Goal: Task Accomplishment & Management: Manage account settings

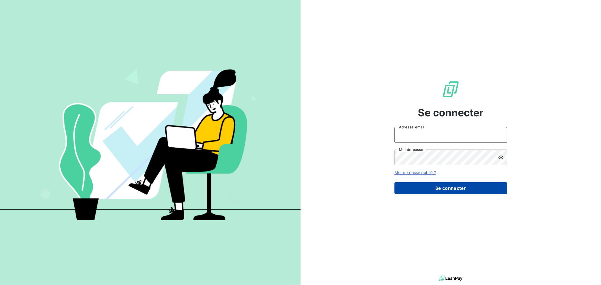
type input "facerbo@finaleasegroup.com"
click at [463, 193] on button "Se connecter" at bounding box center [451, 188] width 113 height 12
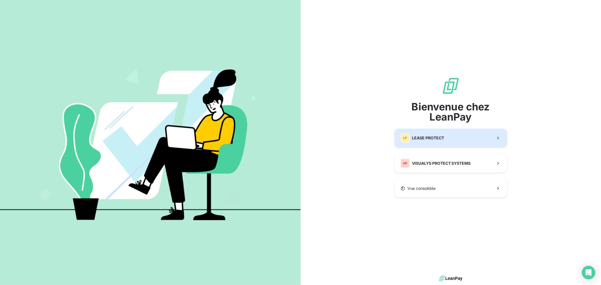
click at [447, 138] on button "LP LEASE PROTECT" at bounding box center [451, 138] width 113 height 19
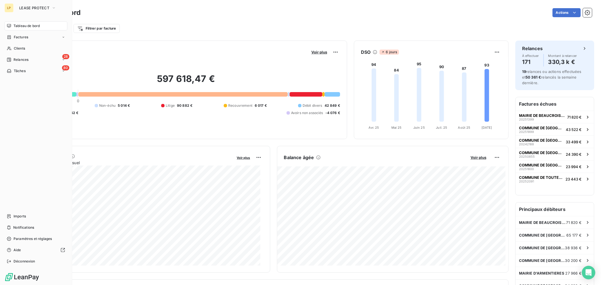
click at [10, 54] on nav "Tableau de bord Factures Clients 28 Relances 80 Tâches" at bounding box center [36, 48] width 63 height 54
click at [14, 49] on span "Clients" at bounding box center [19, 48] width 11 height 5
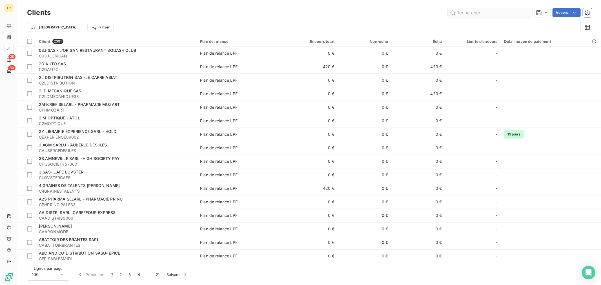
click at [494, 16] on input "text" at bounding box center [490, 12] width 85 height 9
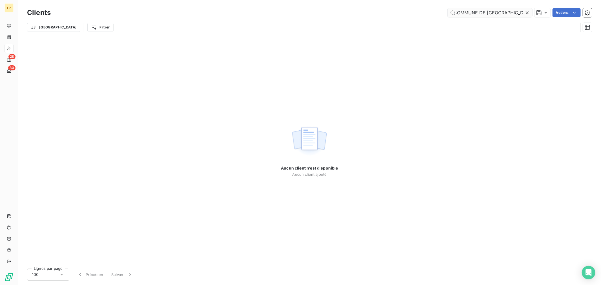
click at [461, 13] on input "COMMUNE DE [GEOGRAPHIC_DATA]" at bounding box center [490, 12] width 85 height 9
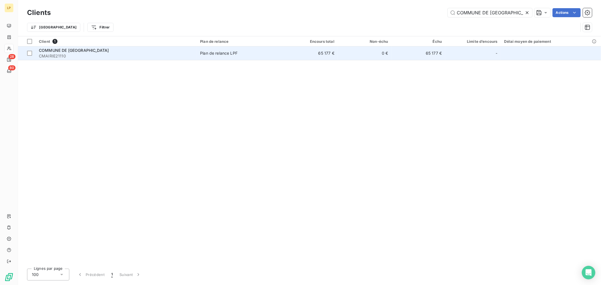
type input "COMMUNE DE [GEOGRAPHIC_DATA]"
click at [414, 56] on td "65 177 €" at bounding box center [419, 54] width 54 height 14
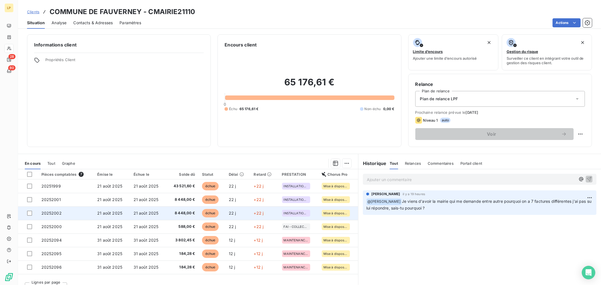
click at [172, 214] on span "8 448,00 €" at bounding box center [183, 214] width 26 height 6
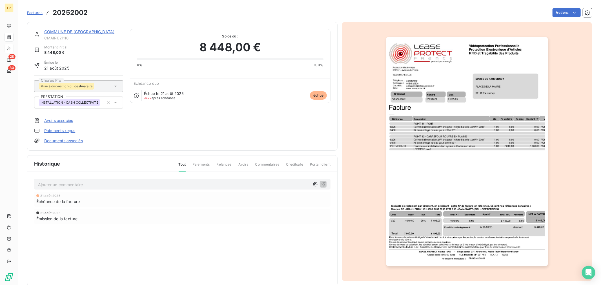
click at [464, 127] on img "button" at bounding box center [467, 152] width 162 height 230
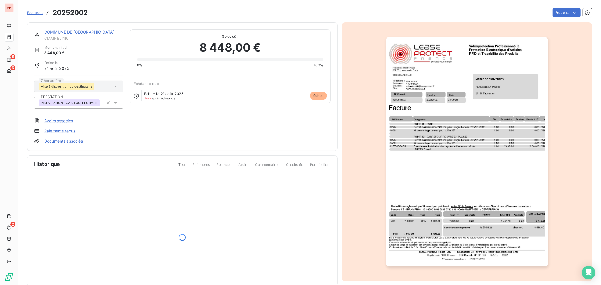
scroll to position [10, 0]
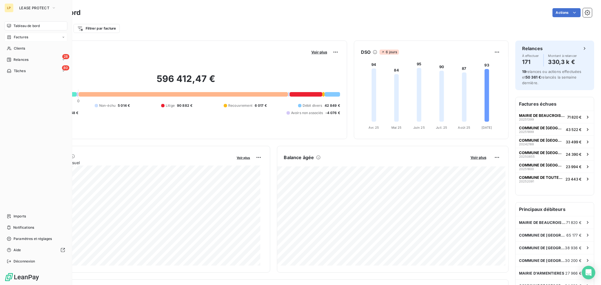
click at [22, 41] on div "Factures" at bounding box center [36, 37] width 63 height 9
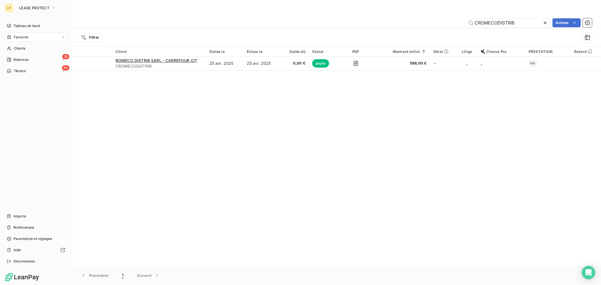
click at [14, 8] on div "LP LEASE PROTECT" at bounding box center [36, 7] width 63 height 9
click at [38, 9] on span "LEASE PROTECT" at bounding box center [34, 8] width 30 height 5
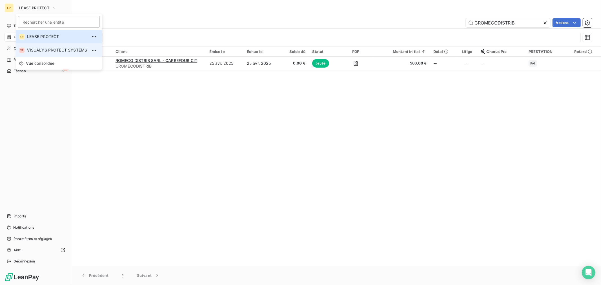
click at [47, 45] on li "VP VISUALYS PROTECT SYSTEMS" at bounding box center [59, 50] width 86 height 14
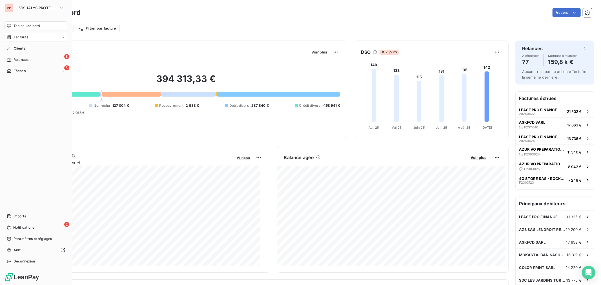
click at [15, 41] on div "Factures" at bounding box center [36, 37] width 63 height 9
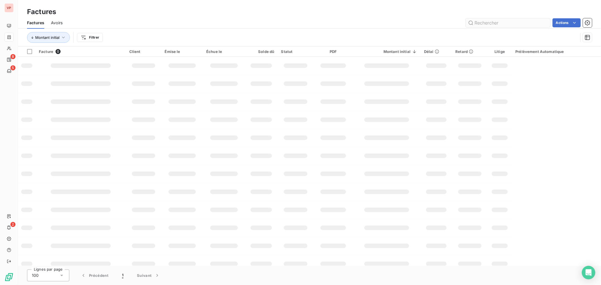
click at [502, 24] on input "text" at bounding box center [508, 22] width 85 height 9
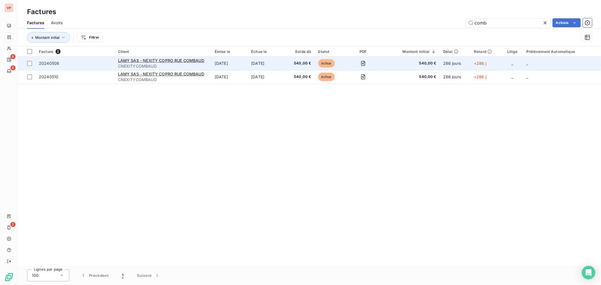
type input "comb"
click at [184, 63] on span "CNEXITYCOMBAUD" at bounding box center [163, 66] width 90 height 6
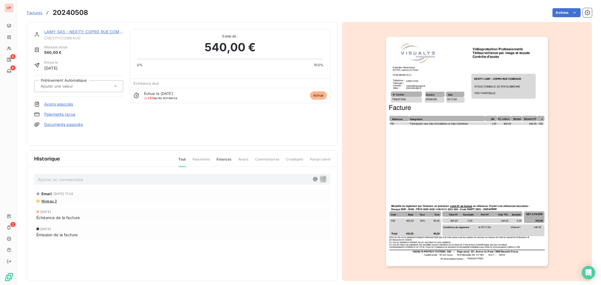
click at [65, 33] on link "LAMY SAS - NEXITY COPRO RUE COMBAUD" at bounding box center [87, 31] width 86 height 5
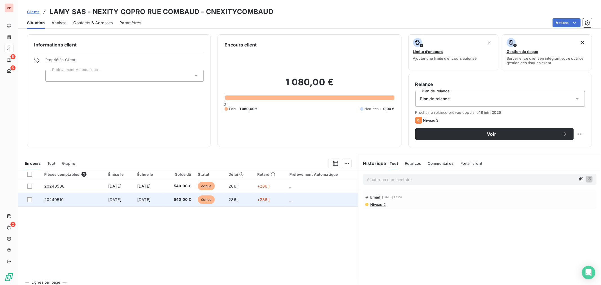
click at [248, 197] on td "286 j" at bounding box center [239, 200] width 28 height 14
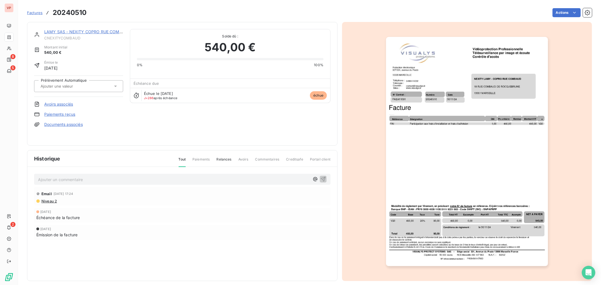
click at [85, 32] on link "LAMY SAS - NEXITY COPRO RUE COMBAUD" at bounding box center [87, 31] width 86 height 5
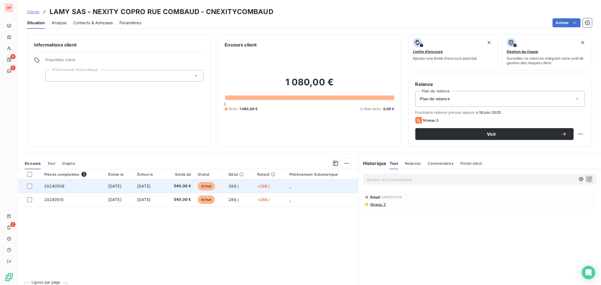
click at [163, 185] on td "[DATE]" at bounding box center [148, 187] width 29 height 14
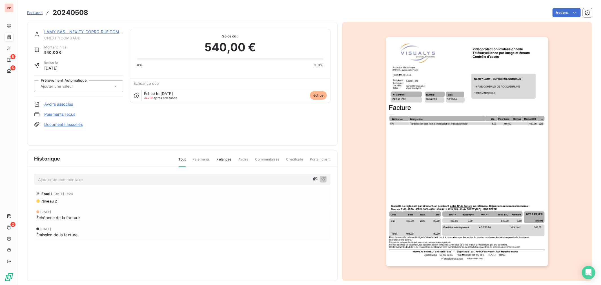
click at [100, 32] on link "LAMY SAS - NEXITY COPRO RUE COMBAUD" at bounding box center [87, 31] width 86 height 5
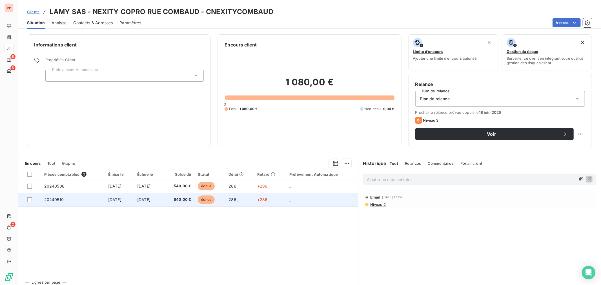
scroll to position [9, 0]
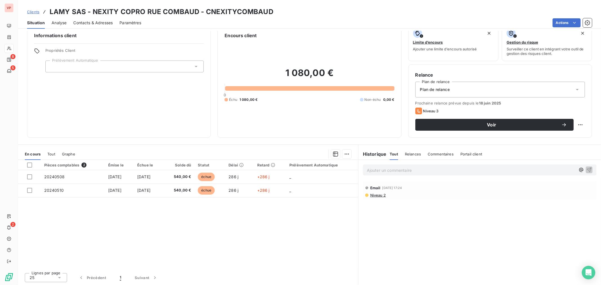
click at [223, 169] on th "Statut" at bounding box center [210, 165] width 31 height 10
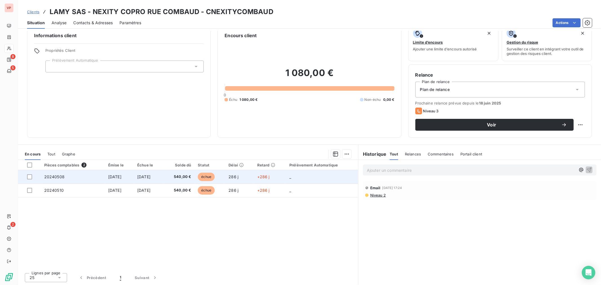
click at [213, 177] on span "échue" at bounding box center [206, 177] width 17 height 8
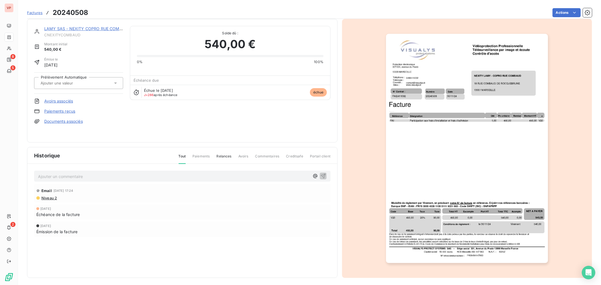
scroll to position [5, 0]
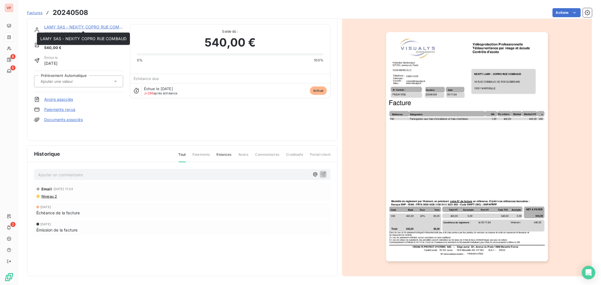
click at [96, 29] on div "LAMY SAS - NEXITY COPRO RUE COMBAUD" at bounding box center [83, 27] width 79 height 6
click at [95, 27] on link "LAMY SAS - NEXITY COPRO RUE COMBAUD" at bounding box center [87, 27] width 86 height 5
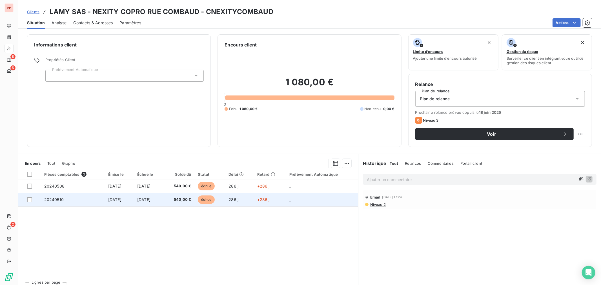
click at [140, 202] on td "[DATE]" at bounding box center [148, 200] width 29 height 14
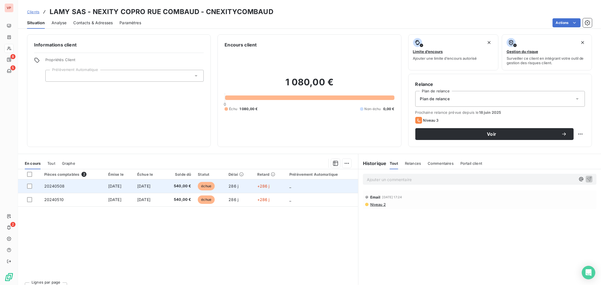
click at [195, 192] on td "540,00 €" at bounding box center [178, 187] width 31 height 14
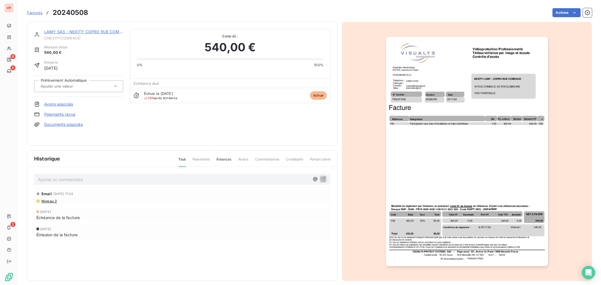
click at [402, 181] on img "button" at bounding box center [467, 152] width 162 height 230
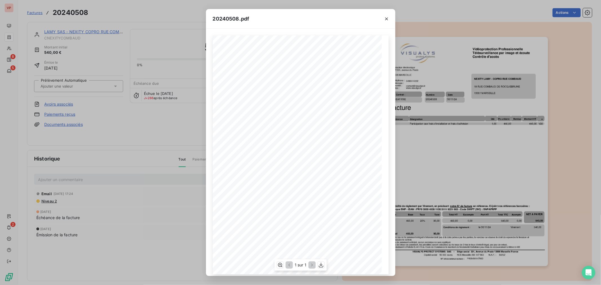
click at [376, 227] on div "Numéro 20240508 [DATE] FAI2411092 Date Protection électronique [STREET_ADDRESS]…" at bounding box center [301, 155] width 176 height 239
click at [156, 131] on div "20240508.pdf Numéro 20240508 [DATE] FAI2411092 Date Protection électronique [ST…" at bounding box center [300, 142] width 601 height 285
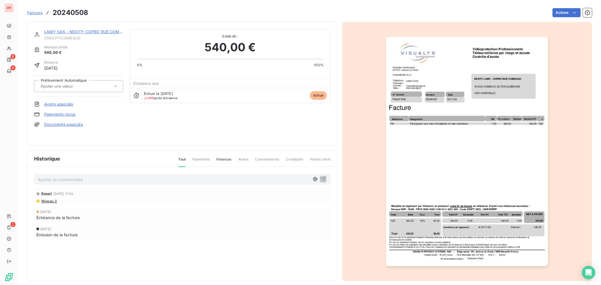
click at [62, 33] on link "LAMY SAS - NEXITY COPRO RUE COMBAUD" at bounding box center [87, 31] width 86 height 5
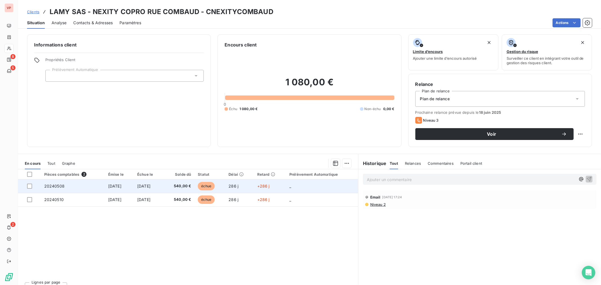
click at [268, 192] on td "+286 j" at bounding box center [270, 187] width 32 height 14
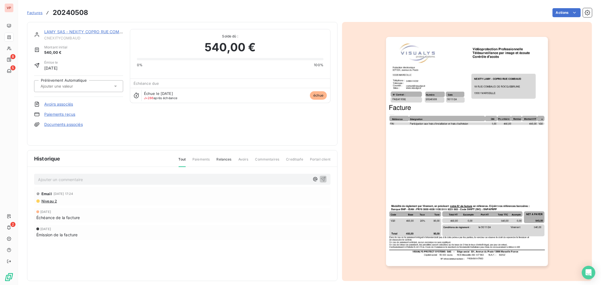
click at [81, 30] on link "LAMY SAS - NEXITY COPRO RUE COMBAUD" at bounding box center [87, 31] width 86 height 5
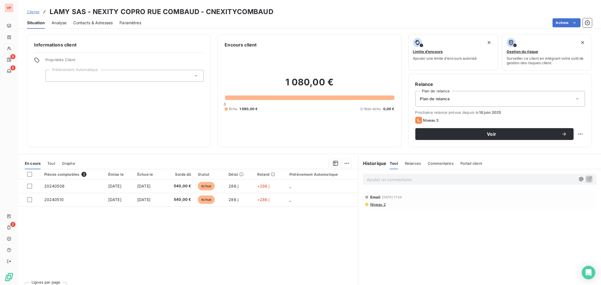
click at [94, 23] on span "Contacts & Adresses" at bounding box center [92, 23] width 39 height 6
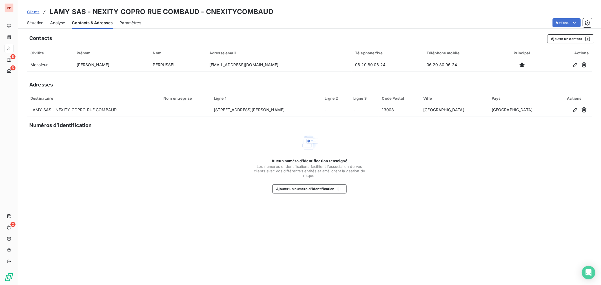
click at [38, 23] on span "Situation" at bounding box center [35, 23] width 16 height 6
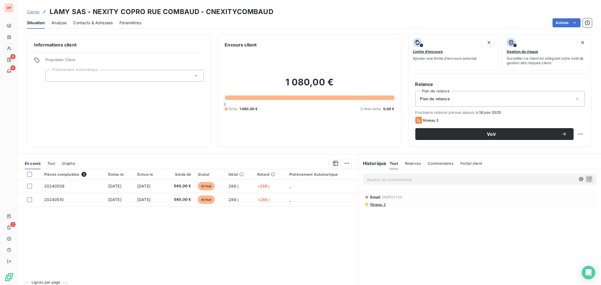
click at [147, 231] on div "Pièces comptables 2 Émise le Échue le Solde dû Statut Délai Retard Prélèvement …" at bounding box center [188, 223] width 340 height 109
click at [95, 21] on span "Contacts & Adresses" at bounding box center [92, 23] width 39 height 6
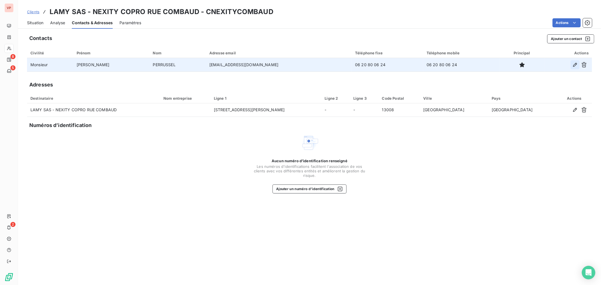
click at [572, 66] on button "button" at bounding box center [575, 64] width 9 height 9
type input "[PERSON_NAME]"
type input "PERRUSSEL"
type input "[EMAIL_ADDRESS][DOMAIN_NAME]"
type input "06 20 80 06 24"
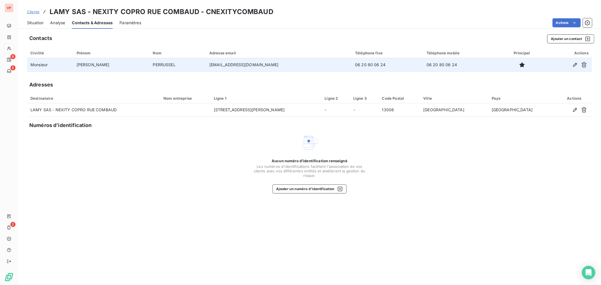
type input "06 20 80 06 24"
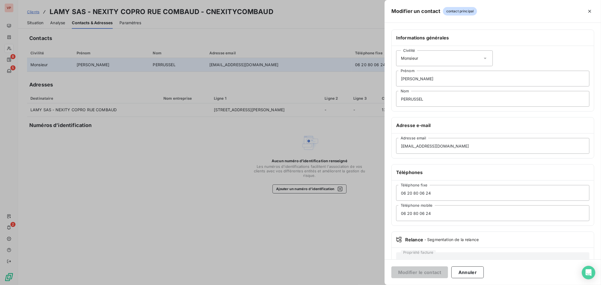
click at [241, 132] on div at bounding box center [300, 142] width 601 height 285
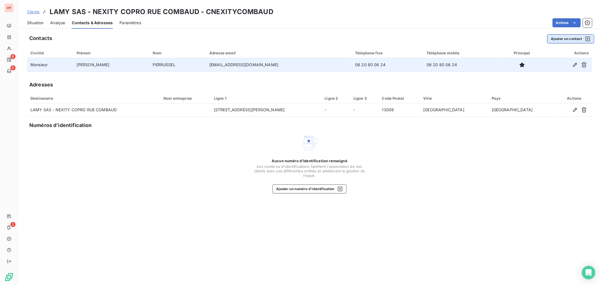
click at [574, 39] on button "Ajouter un contact" at bounding box center [571, 38] width 47 height 9
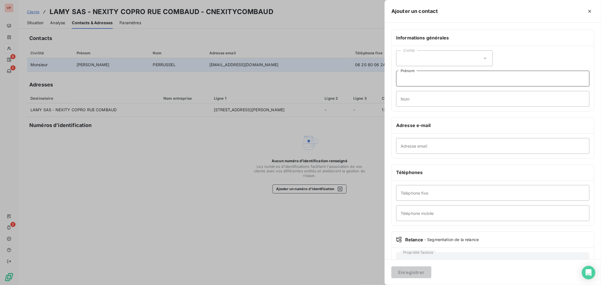
click at [440, 84] on input "Prénom" at bounding box center [492, 79] width 193 height 16
click at [411, 100] on input "Nom" at bounding box center [492, 99] width 193 height 16
type input "BRIGNONE"
click at [428, 149] on input "Adresse email" at bounding box center [492, 146] width 193 height 16
click at [157, 131] on div at bounding box center [300, 142] width 601 height 285
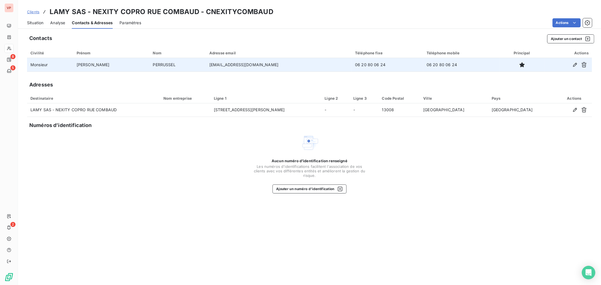
click at [96, 26] on div "Contacts & Adresses" at bounding box center [92, 23] width 41 height 12
click at [561, 40] on button "Ajouter un contact" at bounding box center [571, 38] width 47 height 9
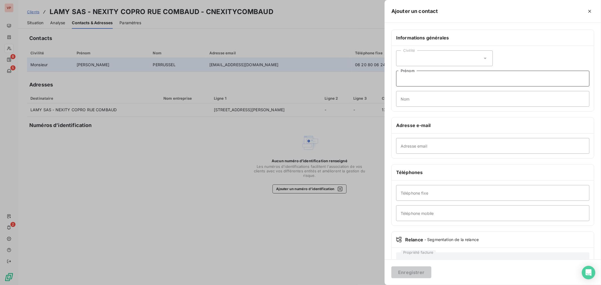
click at [428, 75] on input "Prénom" at bounding box center [492, 79] width 193 height 16
click at [410, 94] on input "Nom" at bounding box center [492, 99] width 193 height 16
click at [409, 100] on input "Nom" at bounding box center [492, 99] width 193 height 16
click at [402, 151] on input "Adresse email" at bounding box center [492, 146] width 193 height 16
drag, startPoint x: 422, startPoint y: 145, endPoint x: 396, endPoint y: 145, distance: 25.7
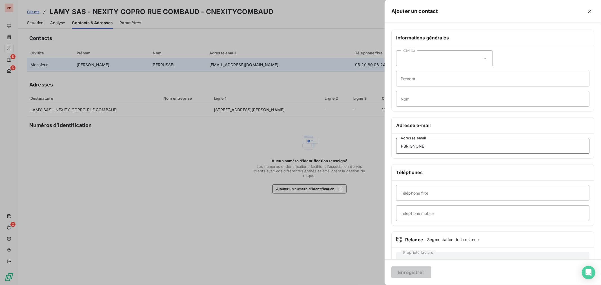
click at [396, 145] on input "PBRIGNONE" at bounding box center [492, 146] width 193 height 16
click at [476, 149] on input "PBRIGNONE" at bounding box center [492, 146] width 193 height 16
click at [465, 145] on input "PBRIGNONE@LAMY-IMMOBILIER;FR" at bounding box center [492, 146] width 193 height 16
type input "[EMAIL_ADDRESS][DOMAIN_NAME]"
click at [440, 194] on input "Téléphone fixe" at bounding box center [492, 193] width 193 height 16
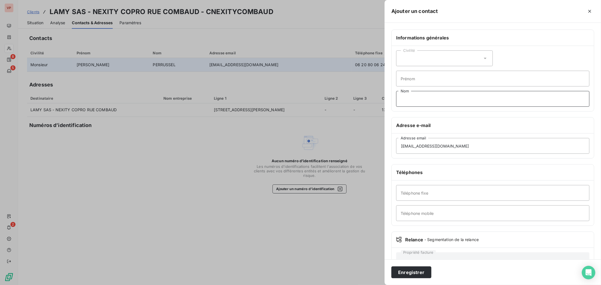
click at [449, 98] on input "Nom" at bounding box center [492, 99] width 193 height 16
drag, startPoint x: 445, startPoint y: 95, endPoint x: 354, endPoint y: 87, distance: 91.4
click at [354, 285] on div "Ajouter un contact Informations générales Civilité Prénom PBRIGNOLE Nom Adresse…" at bounding box center [300, 285] width 601 height 0
type input "[EMAIL_ADDRESS][DOMAIN_NAME]"
drag, startPoint x: 347, startPoint y: 96, endPoint x: 343, endPoint y: 97, distance: 4.0
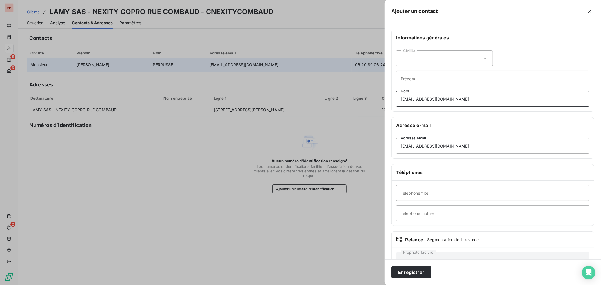
click at [343, 285] on div "Ajouter un contact Informations générales Civilité Prénom [EMAIL_ADDRESS][DOMAI…" at bounding box center [300, 285] width 601 height 0
drag, startPoint x: 498, startPoint y: 151, endPoint x: 104, endPoint y: 157, distance: 394.5
click at [116, 285] on div "Ajouter un contact Informations générales Civilité Prénom Nom Adresse e-mail [E…" at bounding box center [300, 285] width 601 height 0
paste input "[EMAIL_ADDRESS][DOMAIN_NAME]"
type input "[EMAIL_ADDRESS][DOMAIN_NAME]"
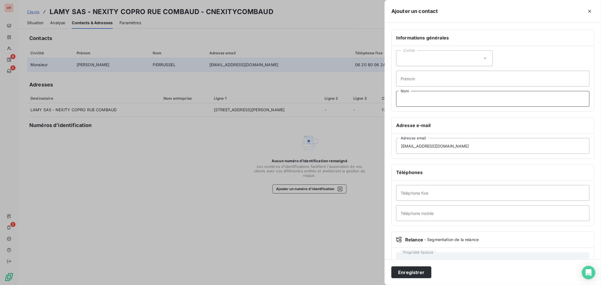
click at [435, 98] on input "Nom" at bounding box center [492, 99] width 193 height 16
type input "BRIGNONE"
click at [440, 77] on input "Prénom" at bounding box center [492, 79] width 193 height 16
click at [439, 58] on div "Civilité" at bounding box center [444, 58] width 97 height 16
click at [424, 73] on li "Madame" at bounding box center [444, 72] width 97 height 10
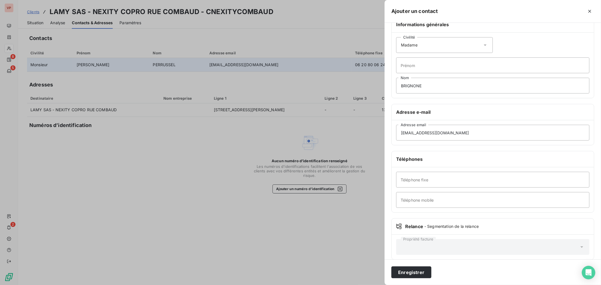
scroll to position [21, 0]
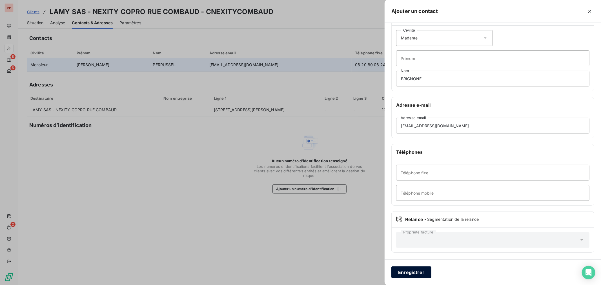
click at [412, 276] on button "Enregistrer" at bounding box center [412, 273] width 40 height 12
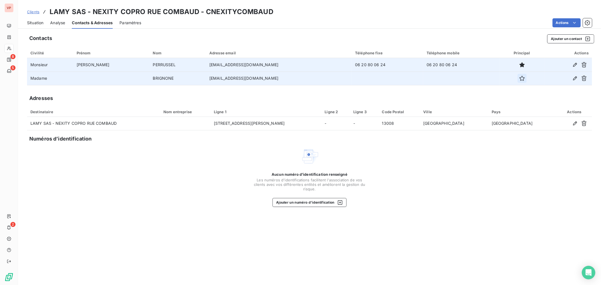
click at [518, 81] on button "button" at bounding box center [522, 78] width 9 height 9
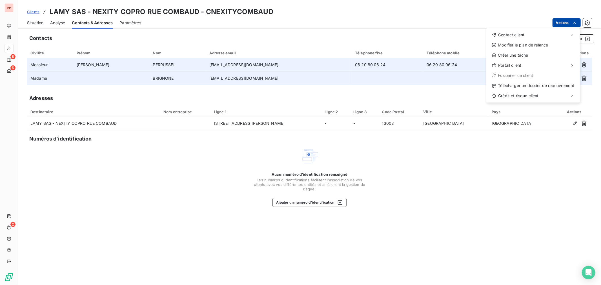
click at [563, 22] on html "VP 8 5 2 Clients LAMY SAS - NEXITY COPRO RUE COMBAUD - CNEXITYCOMBAUD Situation…" at bounding box center [300, 142] width 601 height 285
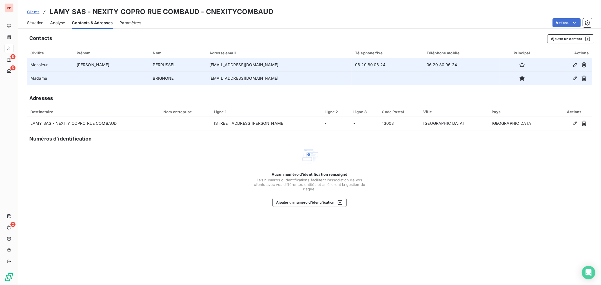
click at [526, 14] on html "VP 8 5 2 Clients LAMY SAS - NEXITY COPRO RUE COMBAUD - CNEXITYCOMBAUD Situation…" at bounding box center [300, 142] width 601 height 285
click at [560, 41] on button "Ajouter un contact" at bounding box center [571, 38] width 47 height 9
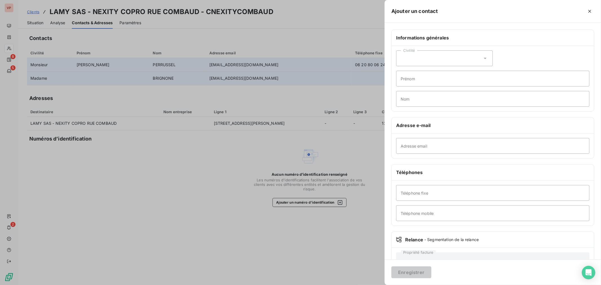
click at [434, 59] on div "Civilité" at bounding box center [444, 58] width 97 height 16
click at [422, 73] on span "Madame" at bounding box center [415, 72] width 15 height 5
click at [420, 91] on input "Nom" at bounding box center [492, 99] width 193 height 16
type input "kouam"
drag, startPoint x: 416, startPoint y: 100, endPoint x: 391, endPoint y: 103, distance: 25.2
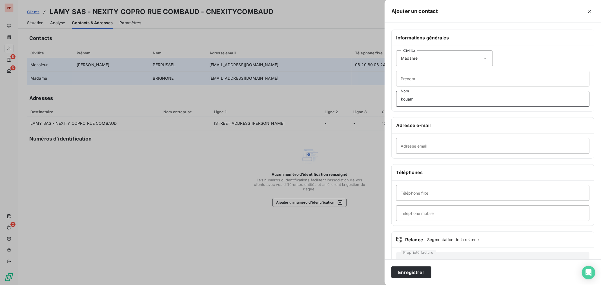
click at [391, 103] on div "Informations générales Civilité Madame Prénom kouam Nom Adresse e-mail Adresse …" at bounding box center [493, 155] width 217 height 250
click at [400, 145] on input "kouam" at bounding box center [492, 146] width 193 height 16
click at [441, 150] on input "mkouam" at bounding box center [492, 146] width 193 height 16
type input "[EMAIL_ADDRESS][DOMAIN_NAME]"
click at [430, 107] on div "Civilité Madame Prénom Nom" at bounding box center [493, 78] width 202 height 65
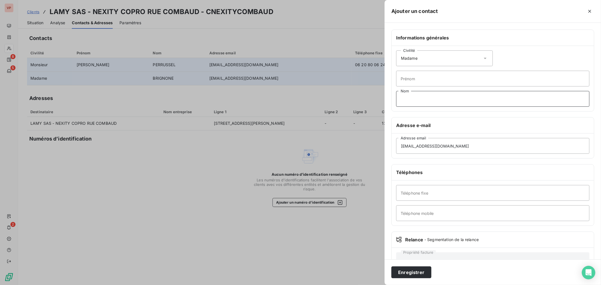
click at [430, 100] on input "Nom" at bounding box center [492, 99] width 193 height 16
type input "KOUAM"
click at [371, 138] on div at bounding box center [300, 142] width 601 height 285
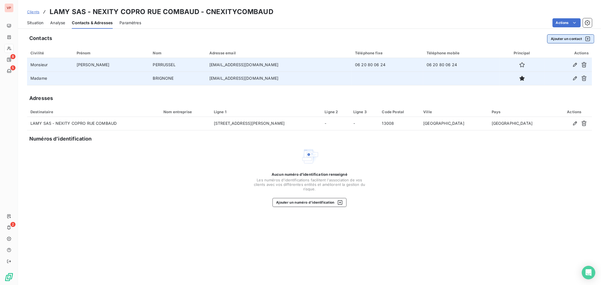
click at [570, 40] on button "Ajouter un contact" at bounding box center [571, 38] width 47 height 9
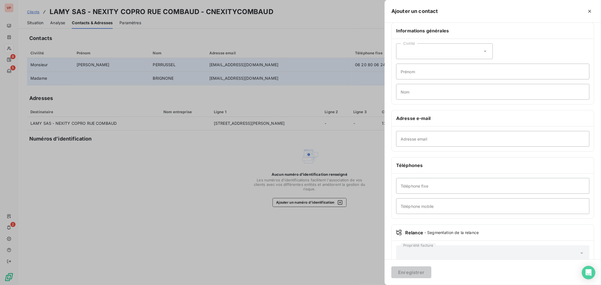
scroll to position [0, 0]
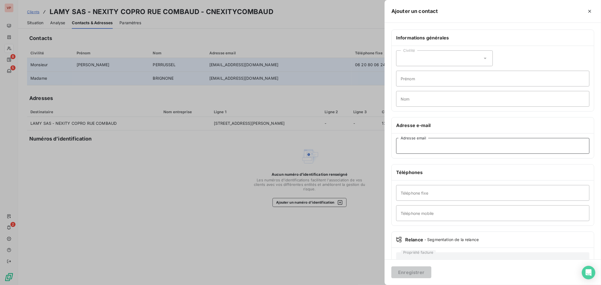
click at [431, 150] on input "Adresse email" at bounding box center [492, 146] width 193 height 16
type input "M"
type input "[EMAIL_ADDRESS][DOMAIN_NAME]"
click at [442, 51] on div "Civilité Prénom Nom" at bounding box center [493, 78] width 202 height 65
click at [442, 53] on div "Civilité" at bounding box center [444, 58] width 97 height 16
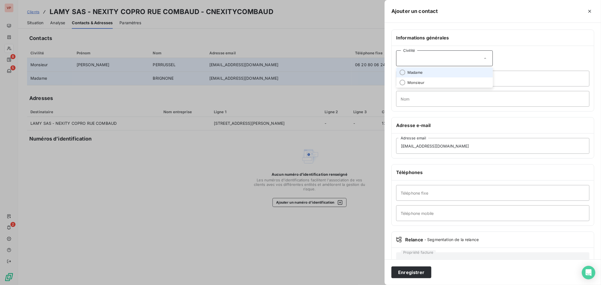
click at [432, 70] on li "Madame" at bounding box center [444, 72] width 97 height 10
click at [412, 95] on input "Nom" at bounding box center [492, 99] width 193 height 16
click at [404, 99] on input "KUAM" at bounding box center [492, 99] width 193 height 16
type input "KOUAM"
click at [412, 274] on button "Enregistrer" at bounding box center [412, 273] width 40 height 12
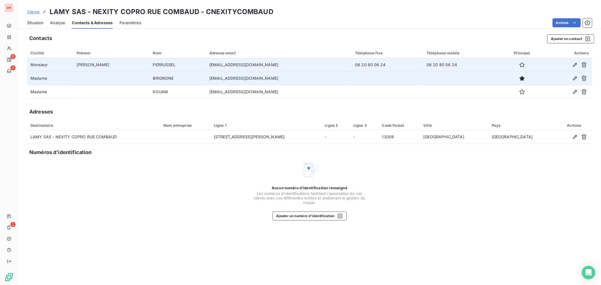
click at [40, 19] on div "Situation" at bounding box center [35, 23] width 16 height 12
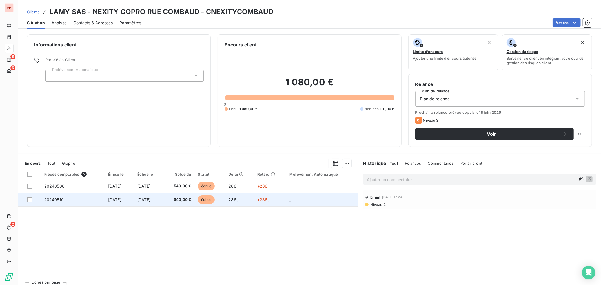
click at [134, 195] on td "[DATE]" at bounding box center [119, 200] width 29 height 14
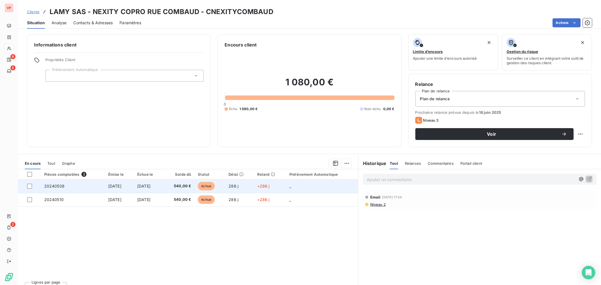
click at [133, 182] on td "[DATE]" at bounding box center [119, 187] width 29 height 14
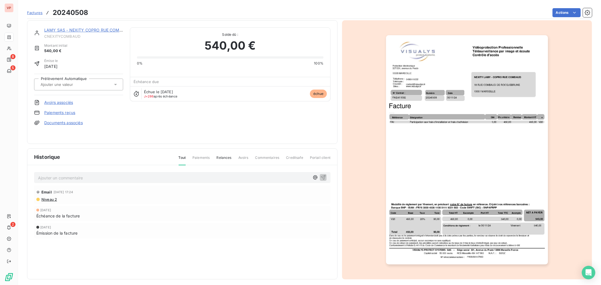
scroll to position [5, 0]
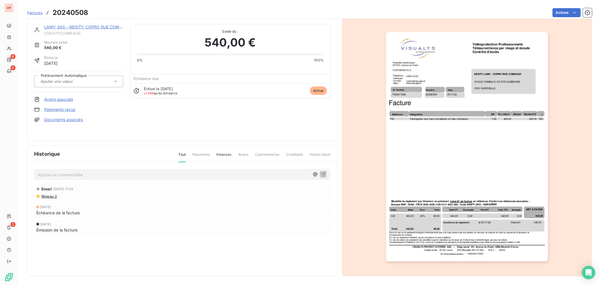
click at [438, 180] on img "button" at bounding box center [467, 147] width 162 height 230
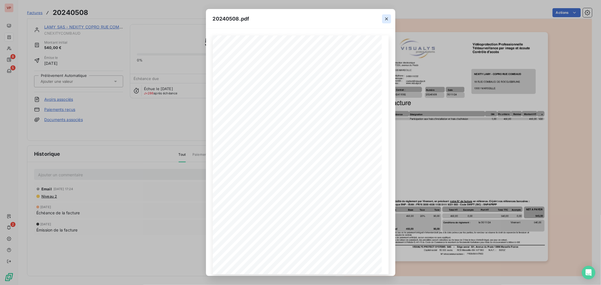
click at [389, 16] on icon "button" at bounding box center [387, 19] width 6 height 6
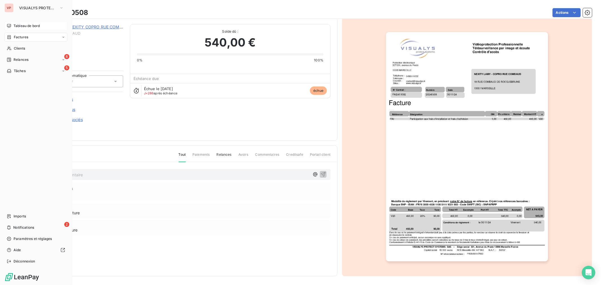
drag, startPoint x: 12, startPoint y: 25, endPoint x: 18, endPoint y: 25, distance: 6.5
click at [18, 25] on span "Tableau de bord" at bounding box center [27, 25] width 26 height 5
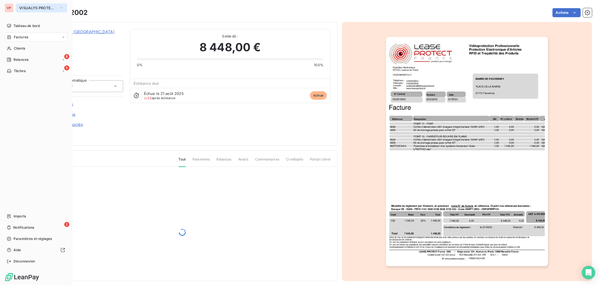
click at [32, 11] on button "VISUALYS PROTECT SYSTEMS" at bounding box center [41, 7] width 51 height 9
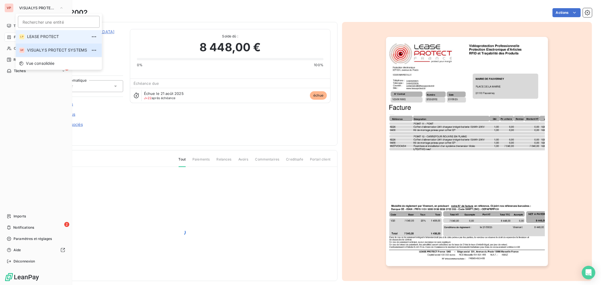
click at [33, 38] on span "LEASE PROTECT" at bounding box center [57, 37] width 60 height 6
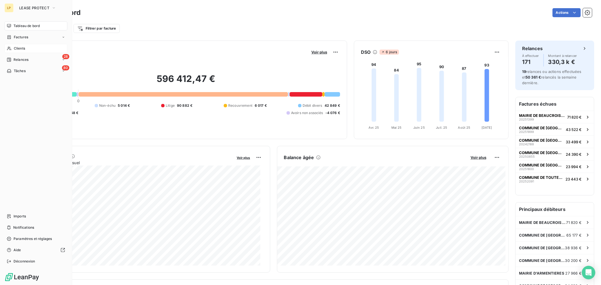
click at [26, 50] on div "Clients" at bounding box center [36, 48] width 63 height 9
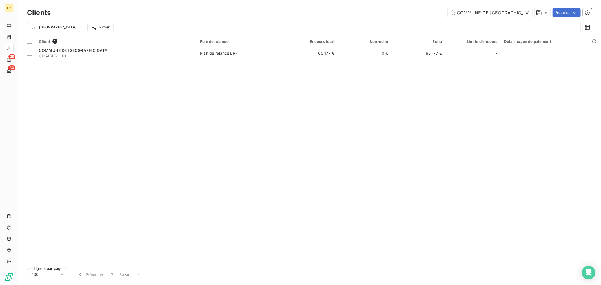
click at [527, 11] on icon at bounding box center [528, 13] width 6 height 6
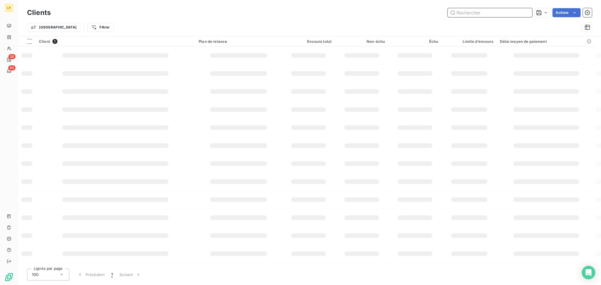
click at [495, 12] on input "text" at bounding box center [490, 12] width 85 height 9
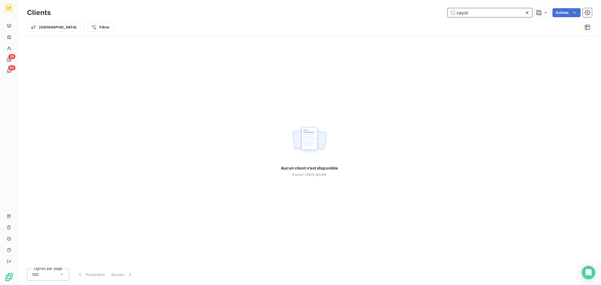
type input "cayol"
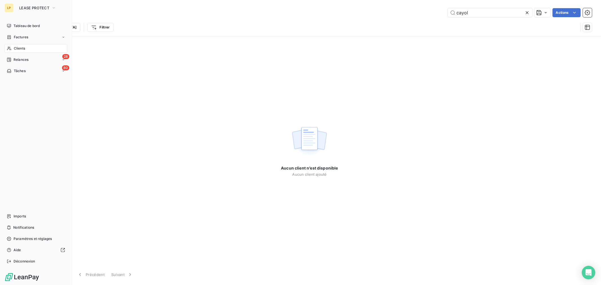
click at [9, 10] on div "LP" at bounding box center [9, 7] width 9 height 9
click at [29, 6] on span "LEASE PROTECT" at bounding box center [34, 8] width 30 height 5
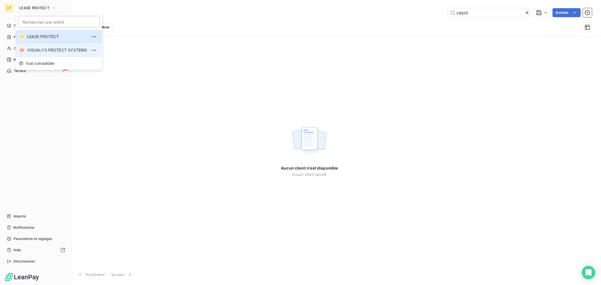
click at [32, 47] on span "VISUALYS PROTECT SYSTEMS" at bounding box center [57, 50] width 60 height 6
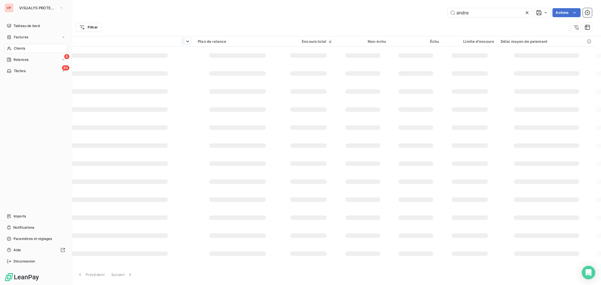
type input "cayol"
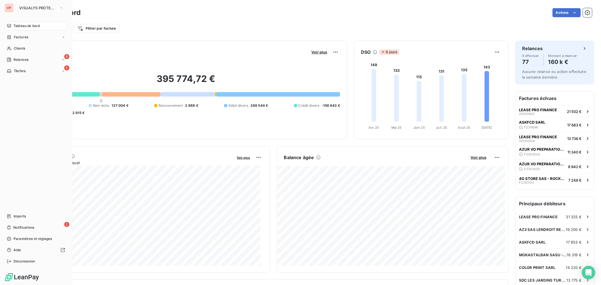
click at [16, 39] on span "Factures" at bounding box center [21, 37] width 14 height 5
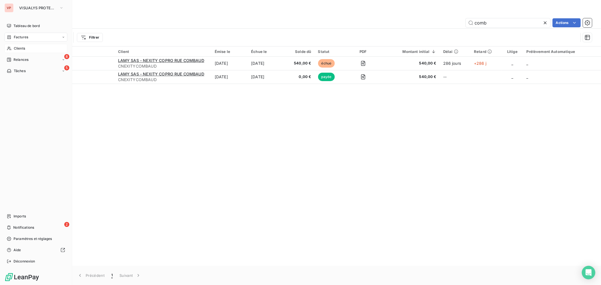
click at [18, 47] on span "Clients" at bounding box center [19, 48] width 11 height 5
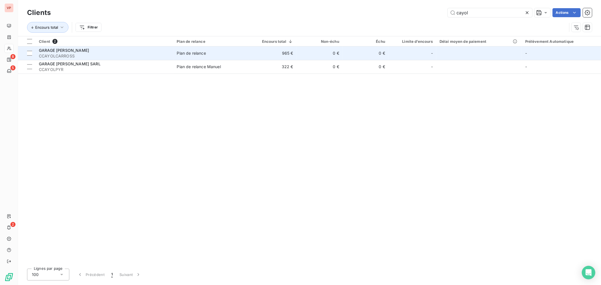
click at [241, 52] on span "Plan de relance" at bounding box center [211, 53] width 68 height 6
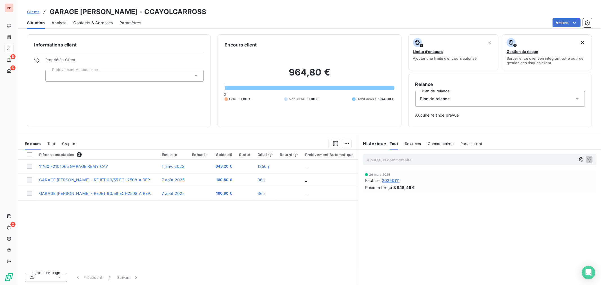
click at [399, 180] on span "20250111" at bounding box center [391, 181] width 18 height 6
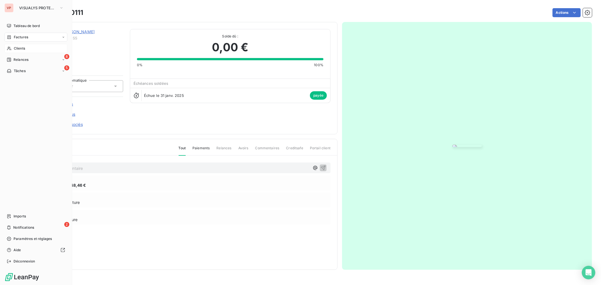
click at [8, 7] on div "VP" at bounding box center [9, 7] width 9 height 9
click at [38, 4] on button "VISUALYS PROTECT SYSTEMS" at bounding box center [41, 7] width 51 height 9
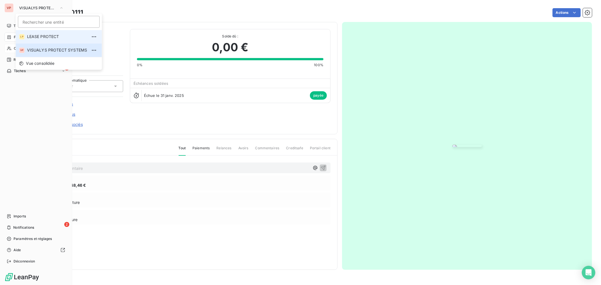
click at [37, 40] on li "LP LEASE PROTECT" at bounding box center [59, 37] width 86 height 14
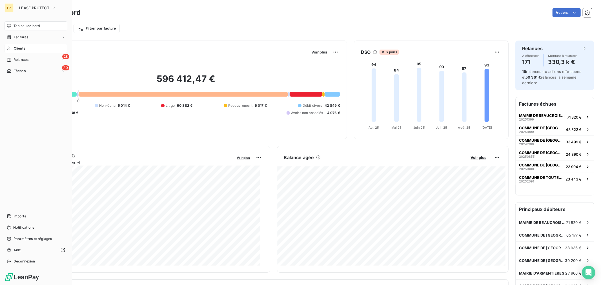
click at [32, 51] on div "Clients" at bounding box center [36, 48] width 63 height 9
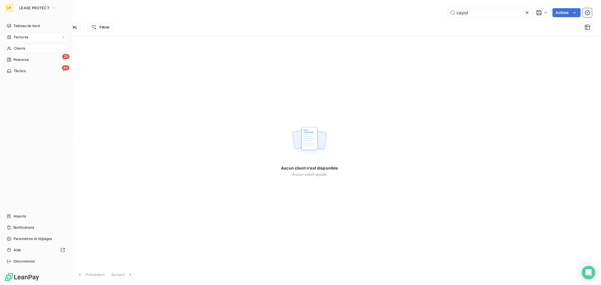
click at [22, 40] on div "Factures" at bounding box center [36, 37] width 63 height 9
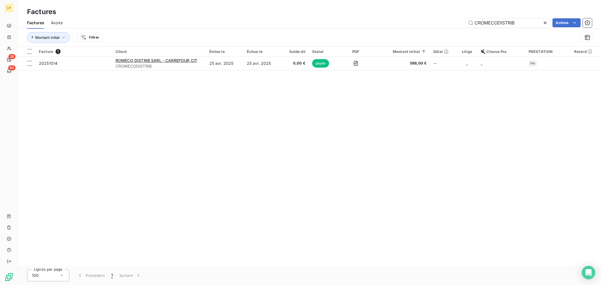
click at [543, 22] on icon at bounding box center [546, 23] width 6 height 6
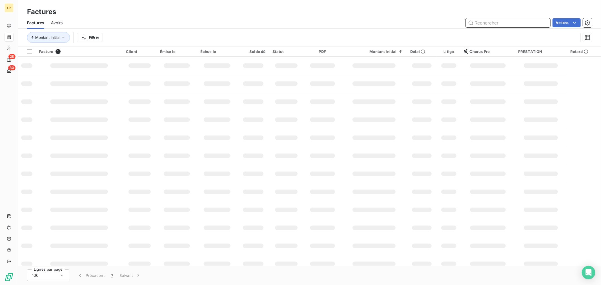
click at [502, 24] on input "text" at bounding box center [508, 22] width 85 height 9
paste input "20251529"
click at [489, 24] on input "20251529" at bounding box center [508, 22] width 85 height 9
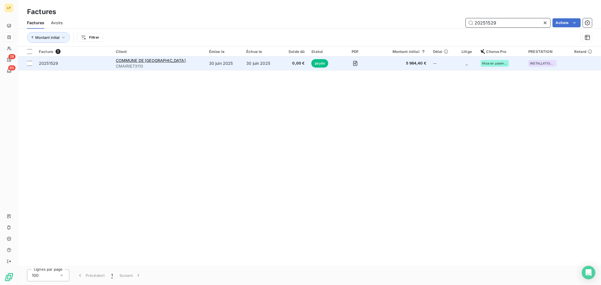
type input "20251529"
click at [230, 66] on td "30 juin 2025" at bounding box center [224, 64] width 37 height 14
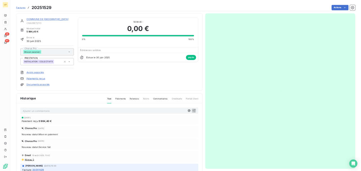
scroll to position [10, 0]
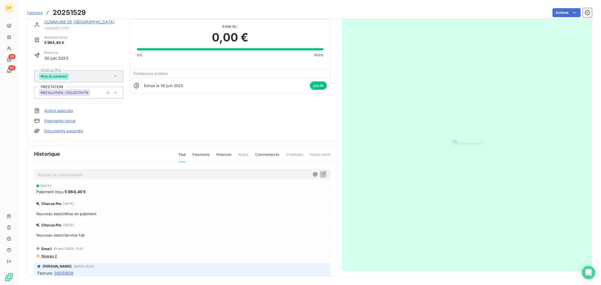
click at [453, 141] on img "button" at bounding box center [467, 142] width 29 height 2
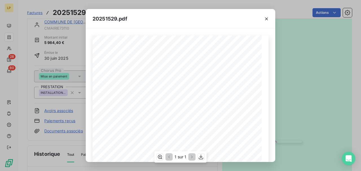
scroll to position [75, 0]
click at [297, 52] on div "20251529.pdf N° Contrat Numéro 20251529 30/06/25 V2505158 Date Protection élect…" at bounding box center [180, 85] width 361 height 171
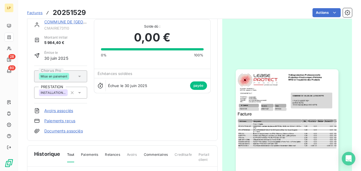
click at [59, 20] on link "COMMUNE DE VALGELON LA ROCHETTE" at bounding box center [79, 21] width 70 height 5
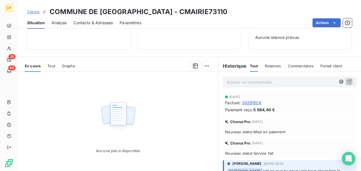
scroll to position [92, 0]
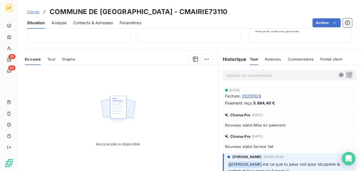
click at [58, 60] on div "En cours Tout Graphe" at bounding box center [118, 59] width 200 height 12
click at [54, 58] on span "Tout" at bounding box center [51, 59] width 8 height 5
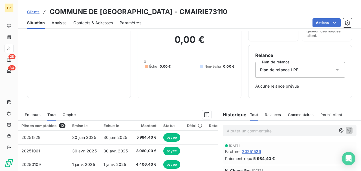
scroll to position [0, 0]
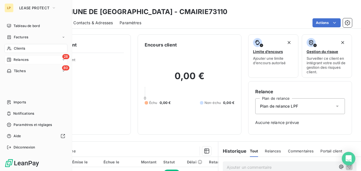
click at [20, 60] on span "Relances" at bounding box center [21, 59] width 15 height 5
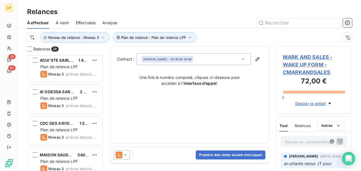
scroll to position [768, 0]
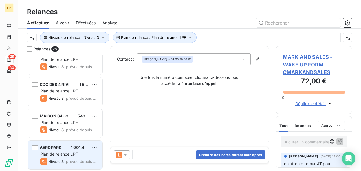
click at [62, 153] on span "Plan de relance LPF" at bounding box center [59, 154] width 38 height 5
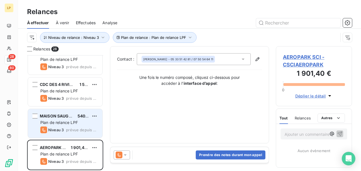
click at [65, 124] on span "Plan de relance LPF" at bounding box center [59, 122] width 38 height 5
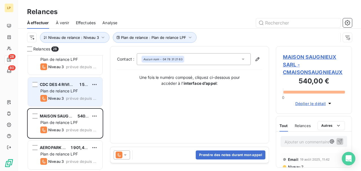
click at [76, 96] on span "prévue depuis 4 jours" at bounding box center [82, 98] width 32 height 5
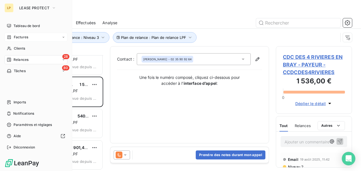
click at [16, 36] on span "Factures" at bounding box center [21, 37] width 14 height 5
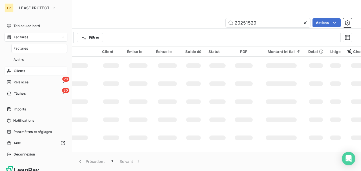
click at [21, 68] on div "Clients" at bounding box center [36, 71] width 63 height 9
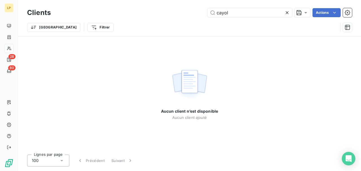
click at [292, 13] on div "cayol Actions" at bounding box center [205, 12] width 294 height 9
click at [287, 13] on icon at bounding box center [287, 12] width 3 height 3
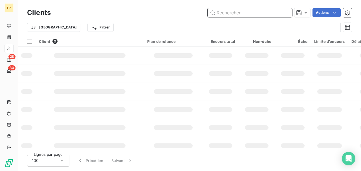
click at [263, 14] on input "text" at bounding box center [250, 12] width 85 height 9
paste input "A1N07306"
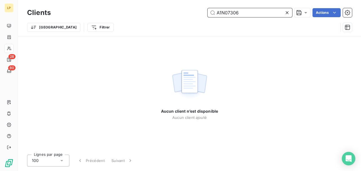
type input "A1N07306"
drag, startPoint x: 286, startPoint y: 12, endPoint x: 276, endPoint y: 12, distance: 9.3
click at [286, 12] on icon at bounding box center [287, 13] width 6 height 6
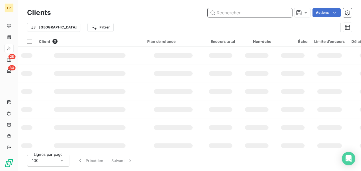
click at [219, 13] on input "text" at bounding box center [250, 12] width 85 height 9
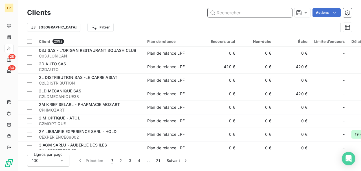
paste input "CDECOMIKDO"
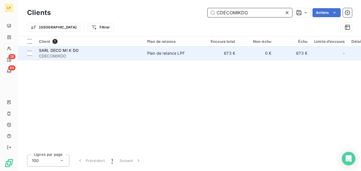
type input "CDECOMIKDO"
click at [133, 58] on span "CDECOMIKDO" at bounding box center [90, 56] width 102 height 6
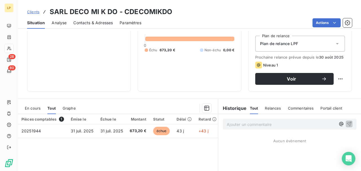
scroll to position [75, 0]
